Goal: Browse casually

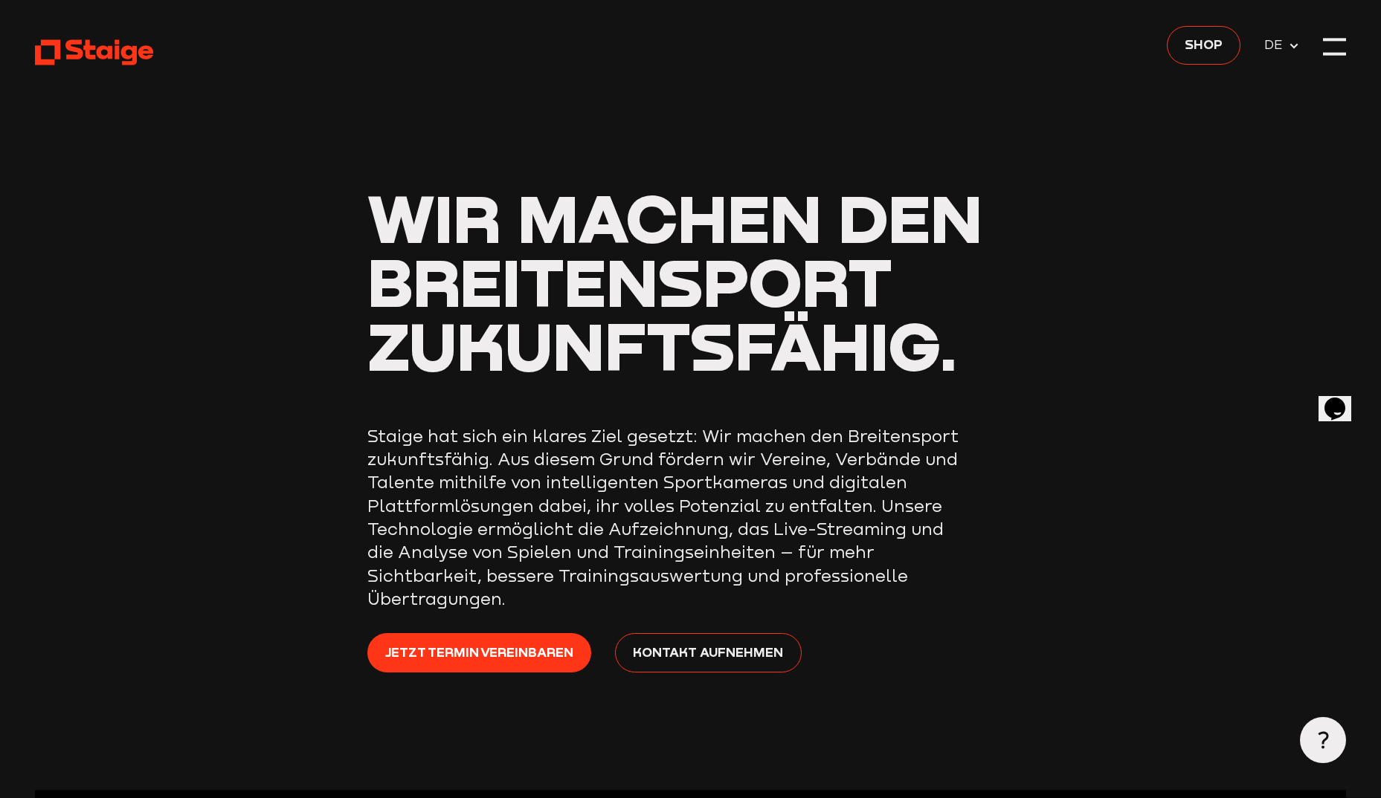
click at [1294, 43] on icon at bounding box center [1294, 46] width 12 height 12
click at [1271, 50] on span "DE" at bounding box center [1276, 45] width 24 height 20
click at [1325, 33] on header "Wir machen den Breitensport zukunftsfähig. Staige hat sich ein klares Ziel gese…" at bounding box center [690, 395] width 1311 height 790
click at [1328, 42] on div at bounding box center [1334, 46] width 23 height 23
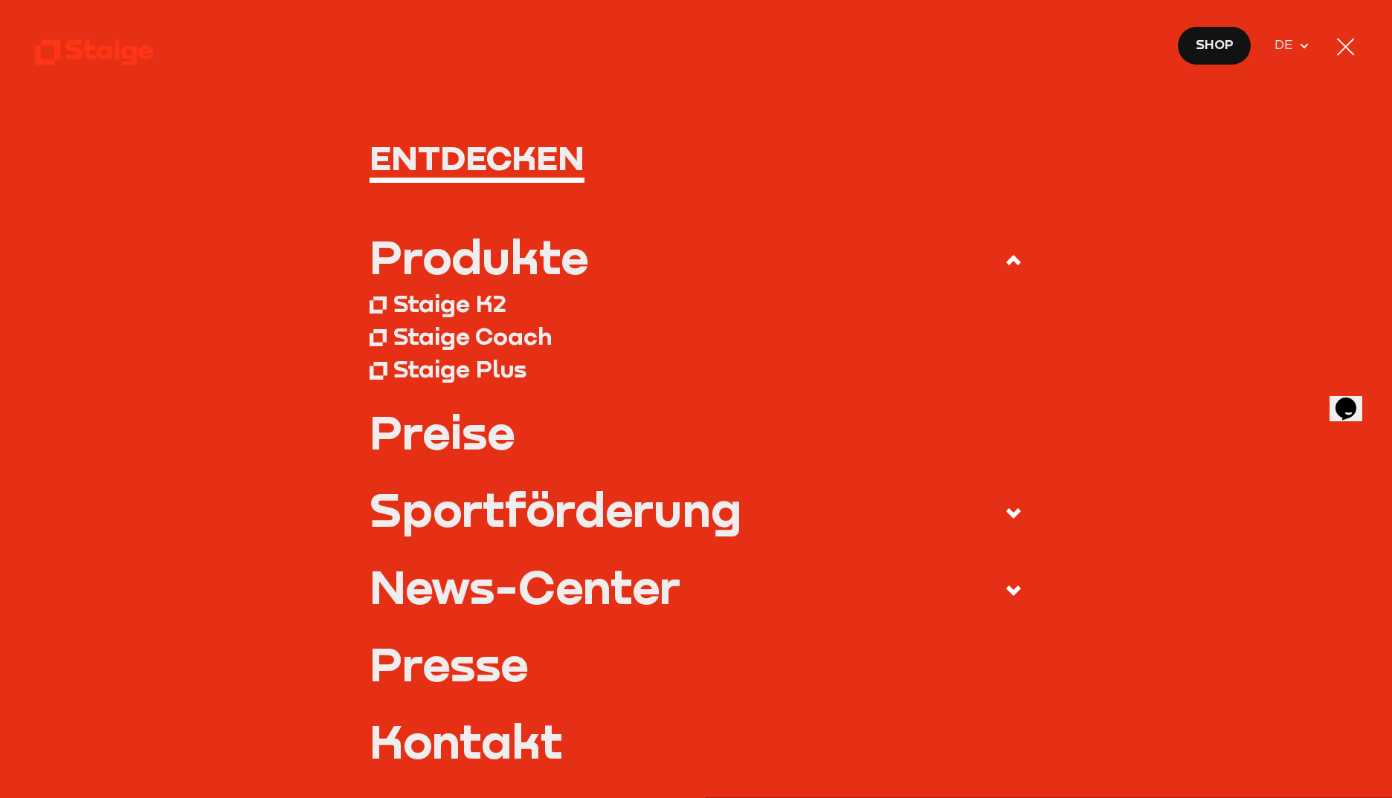
click at [1351, 39] on div at bounding box center [1345, 46] width 23 height 23
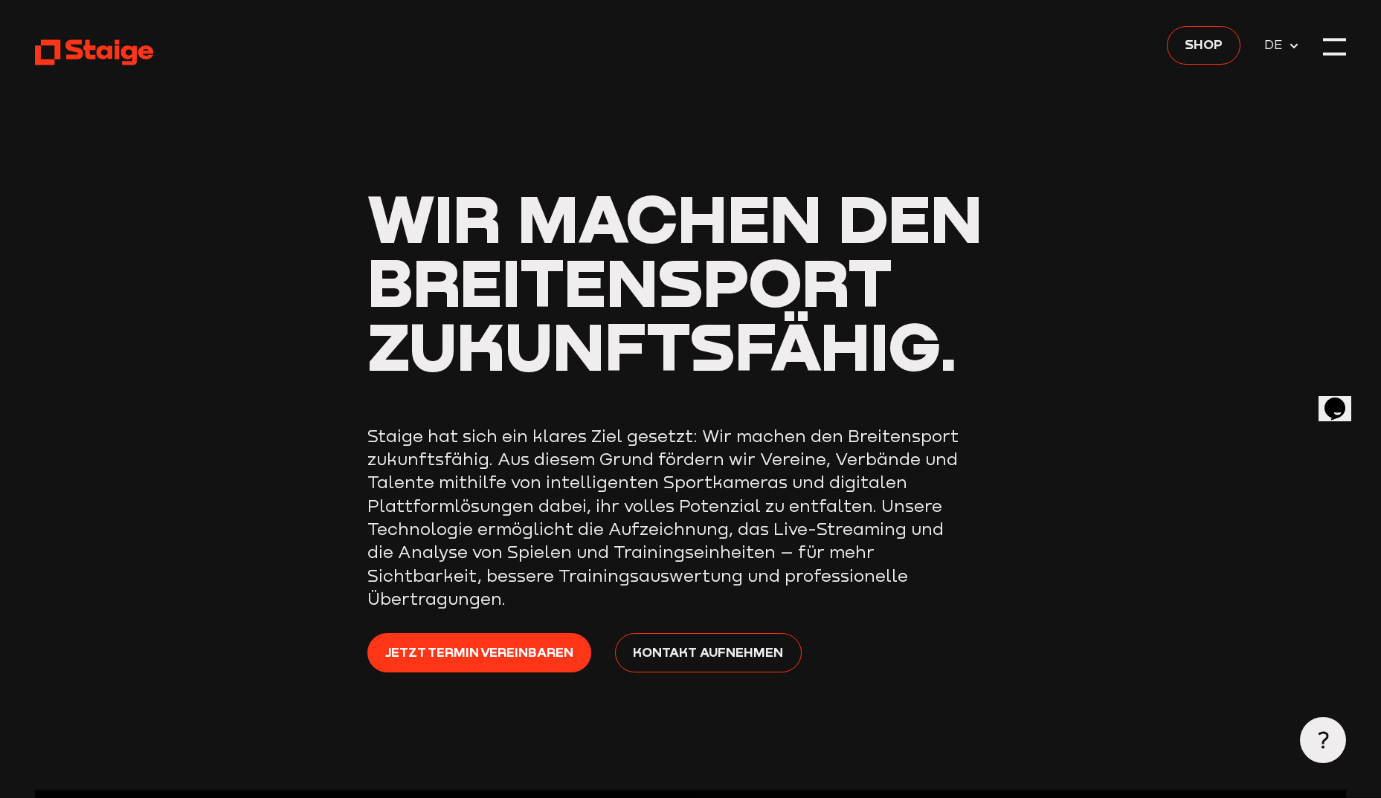
click at [97, 56] on icon at bounding box center [94, 52] width 119 height 29
click at [1332, 397] on icon "Opens Chat This icon Opens the chat window." at bounding box center [1335, 409] width 24 height 24
click at [1135, 519] on header "Wir machen den Breitensport zukunftsfähig. Staige hat sich ein klares Ziel gese…" at bounding box center [690, 395] width 1311 height 790
